Goal: Information Seeking & Learning: Learn about a topic

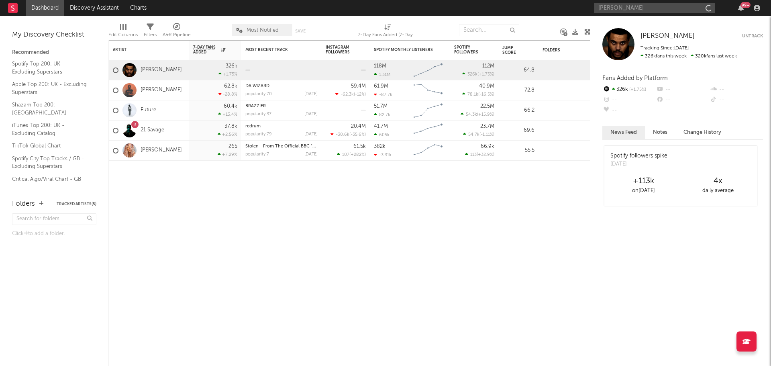
type input "meekz"
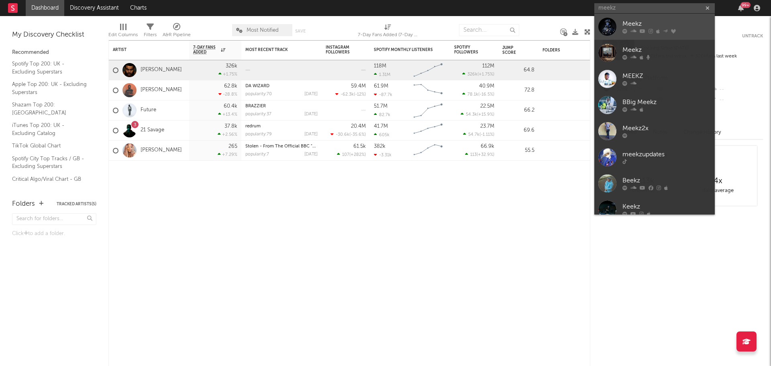
click at [675, 22] on div "Meekz" at bounding box center [666, 24] width 88 height 10
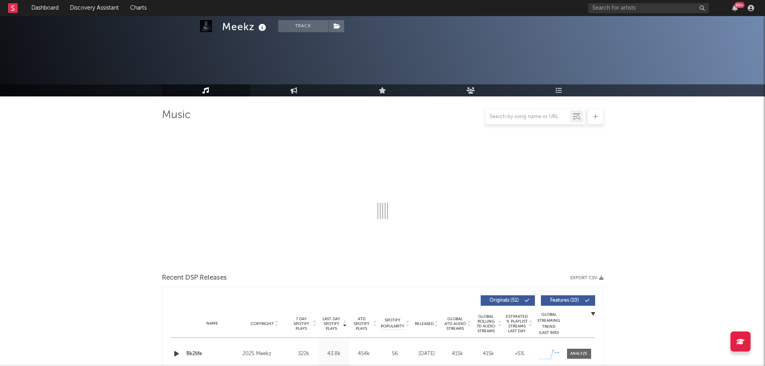
select select "6m"
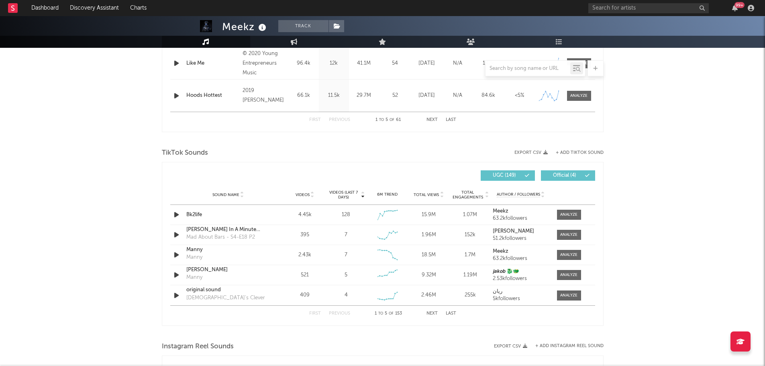
scroll to position [465, 0]
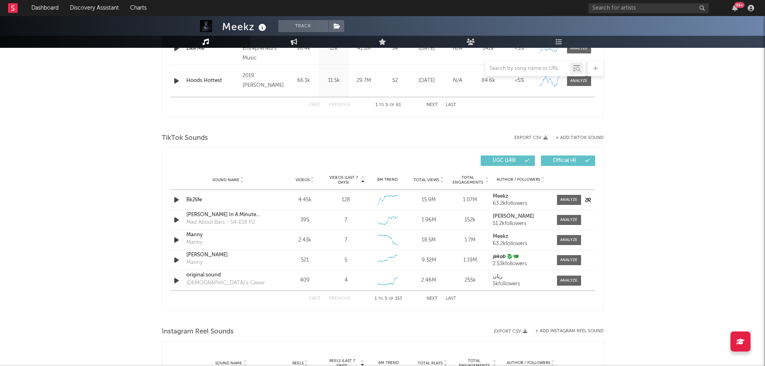
click at [194, 202] on div "Bk2life" at bounding box center [228, 200] width 84 height 8
